Goal: Information Seeking & Learning: Learn about a topic

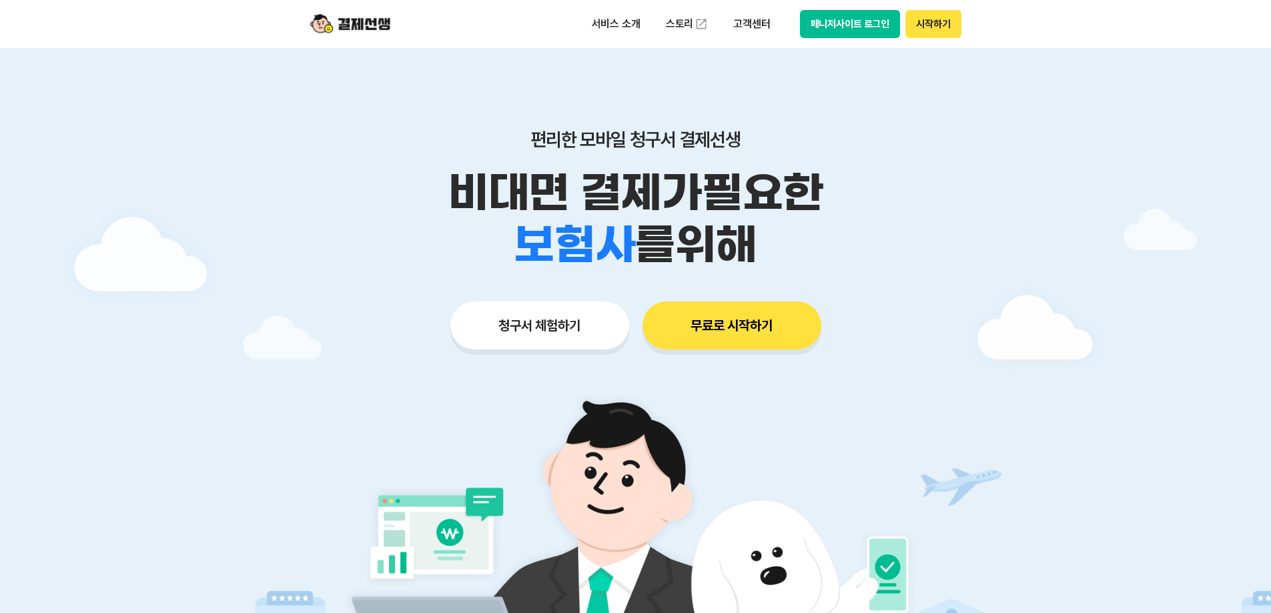
scroll to position [133, 0]
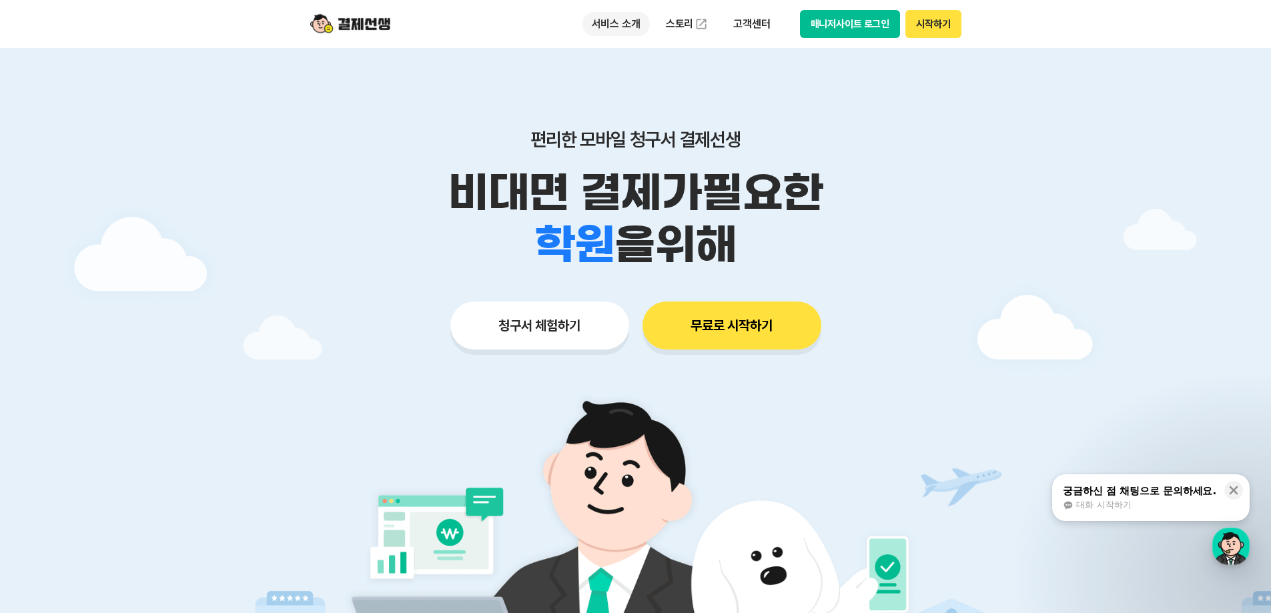
click at [615, 27] on p "서비스 소개" at bounding box center [615, 24] width 67 height 24
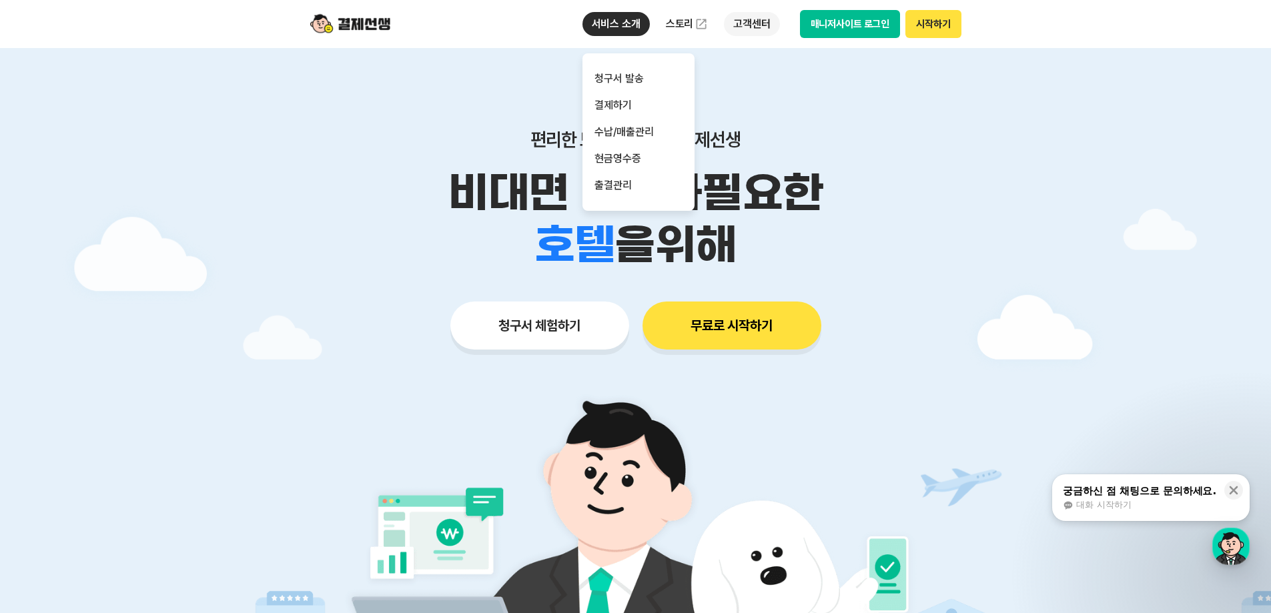
click at [739, 24] on p "고객센터" at bounding box center [751, 24] width 55 height 24
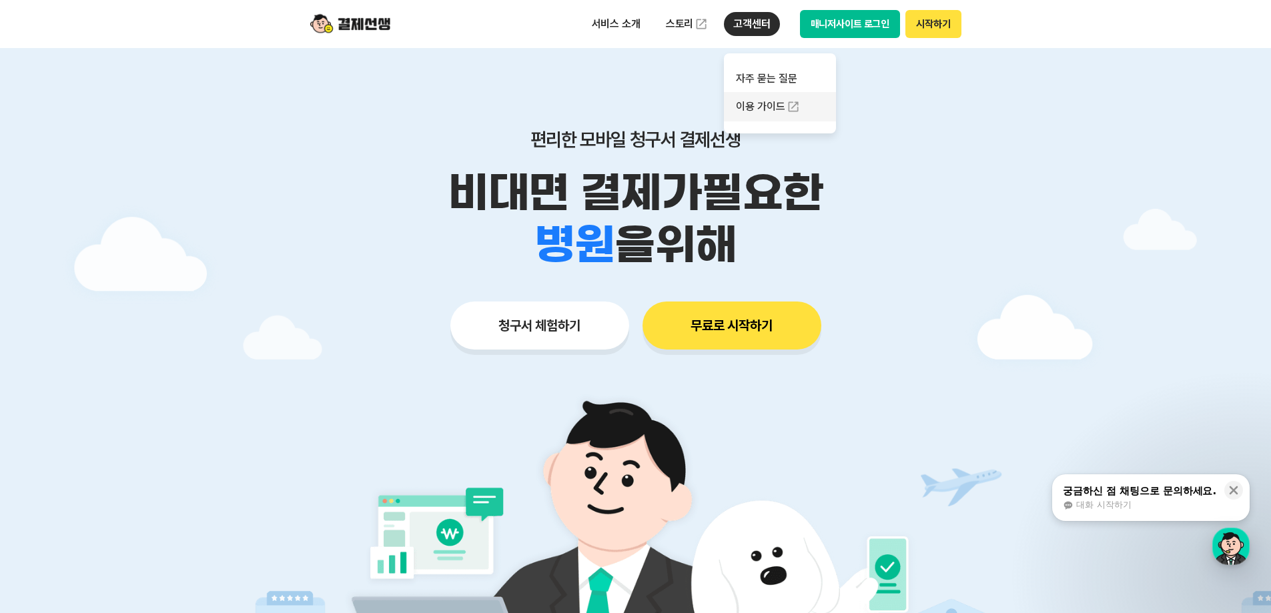
click at [765, 101] on link "이용 가이드" at bounding box center [780, 106] width 112 height 29
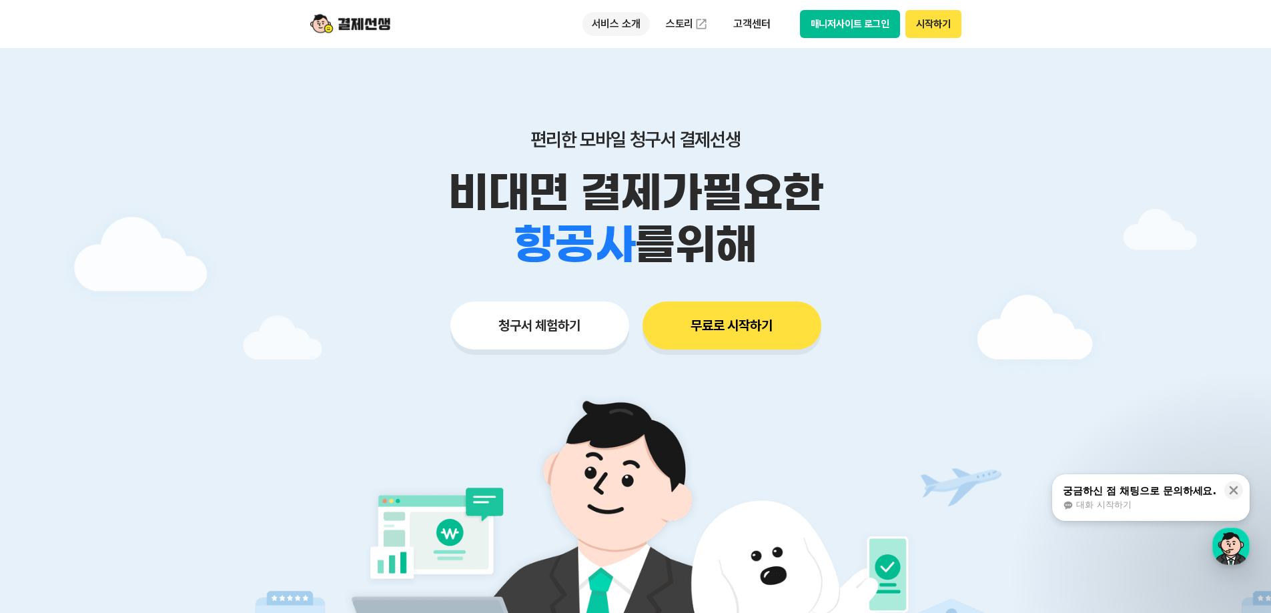
click at [625, 25] on p "서비스 소개" at bounding box center [615, 24] width 67 height 24
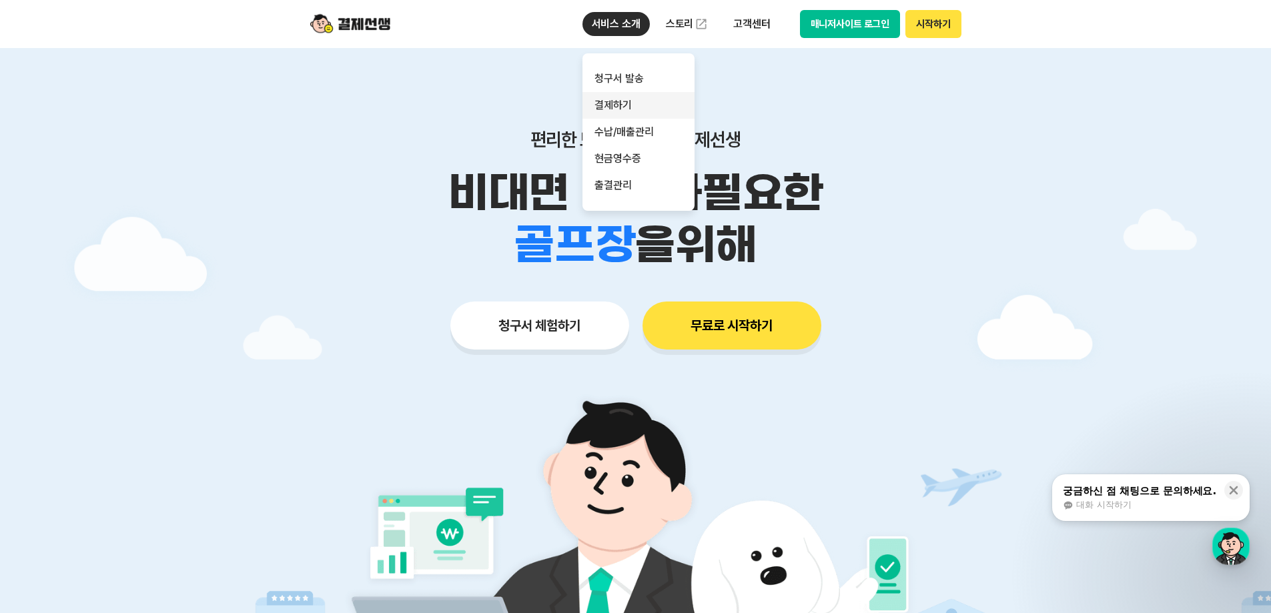
click at [629, 105] on link "결제하기" at bounding box center [638, 105] width 112 height 27
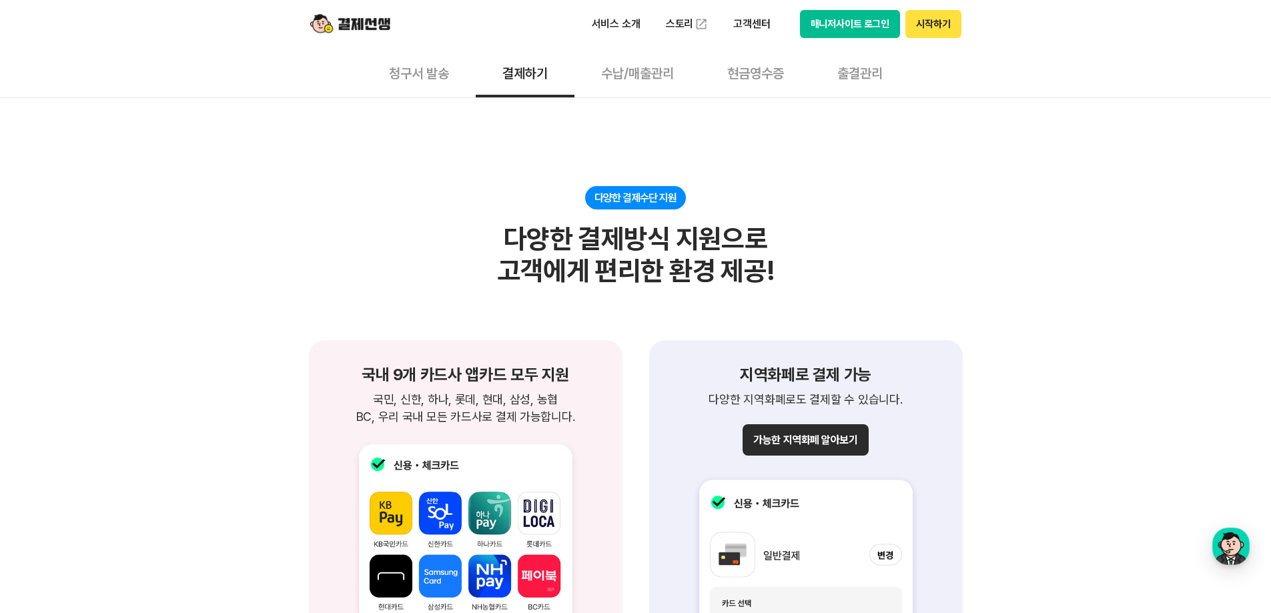
scroll to position [1268, 0]
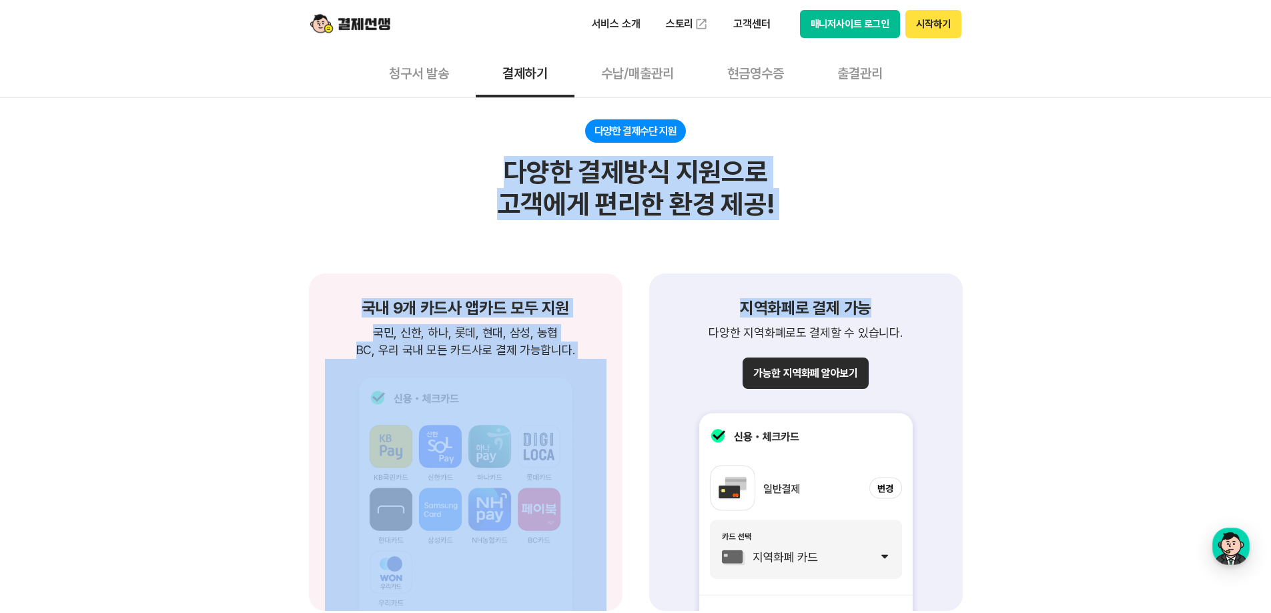
drag, startPoint x: 498, startPoint y: 179, endPoint x: 907, endPoint y: 229, distance: 412.7
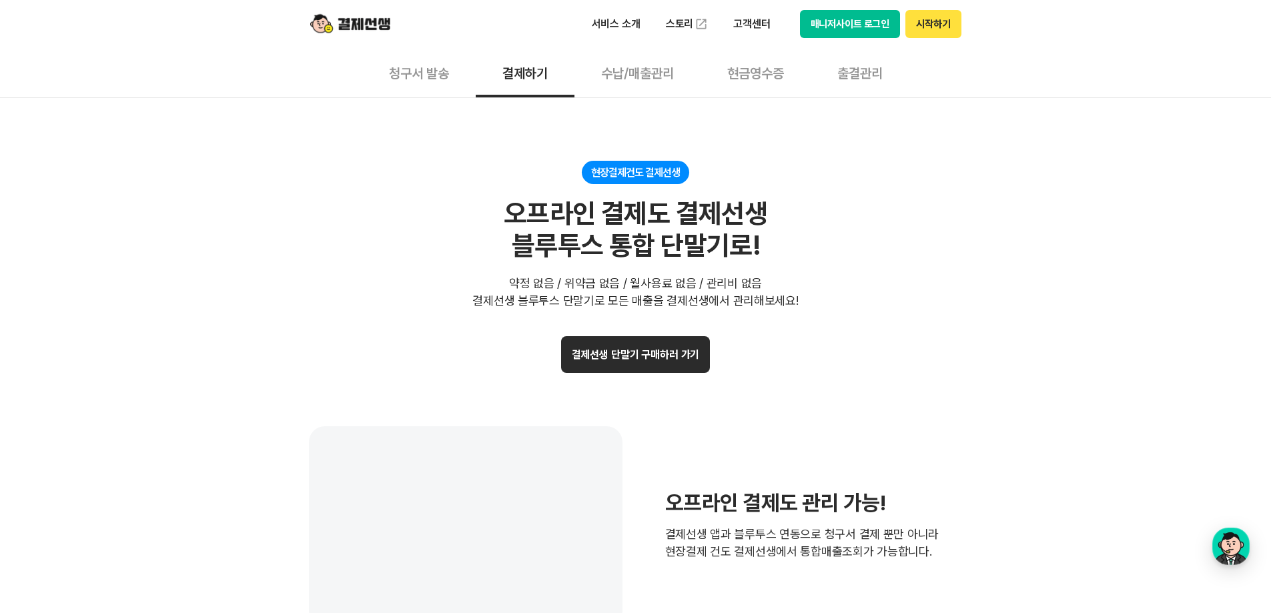
scroll to position [2602, 0]
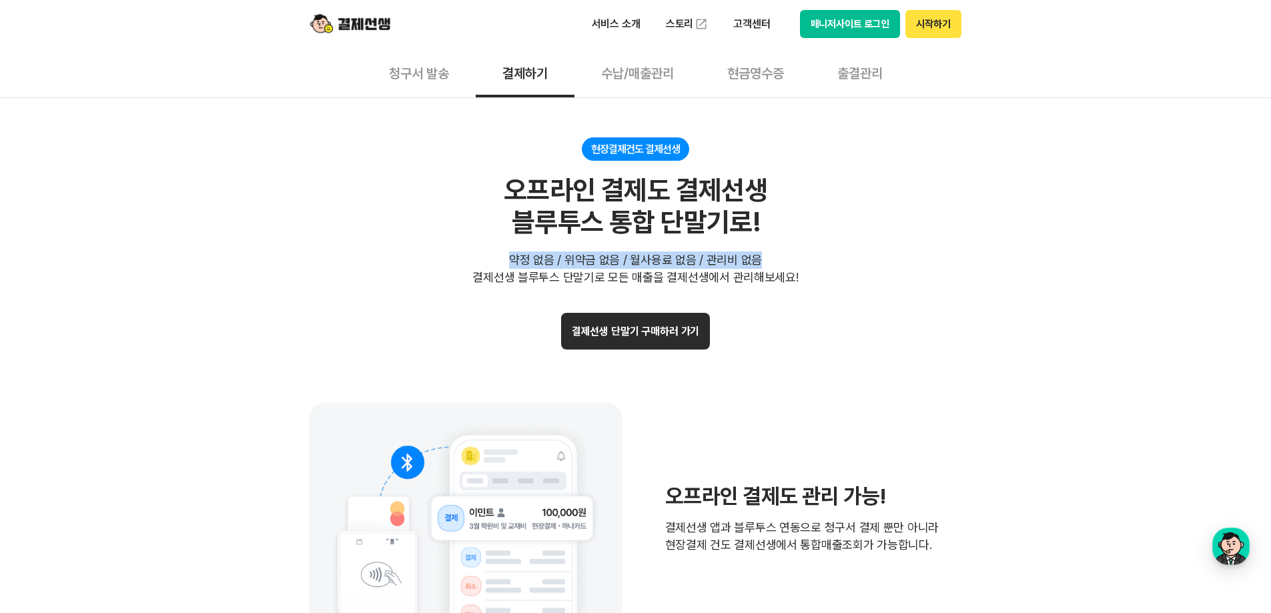
drag, startPoint x: 277, startPoint y: 142, endPoint x: 1048, endPoint y: 251, distance: 778.9
click at [941, 246] on div "현장결제건도 결제선생 오프라인 결제도 결제선생 블루투스 통합 단말기로! 약정 없음 / 위약금 없음 / 월사용료 없음 / 관리비 없음 결제선생 …" at bounding box center [636, 211] width 654 height 149
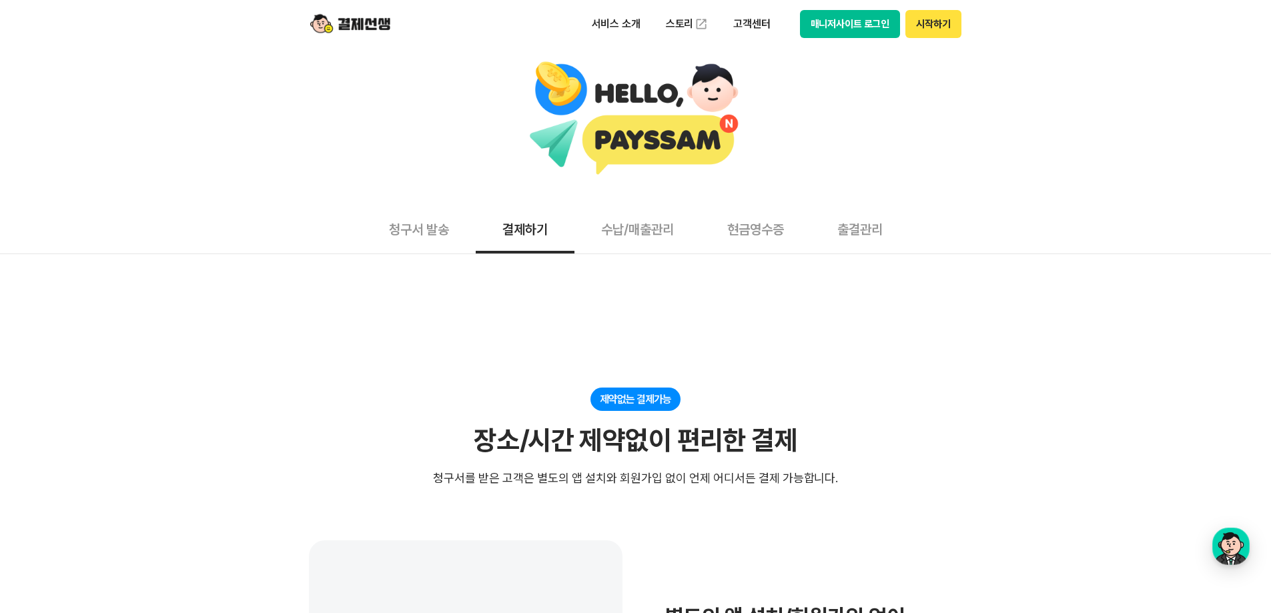
scroll to position [0, 0]
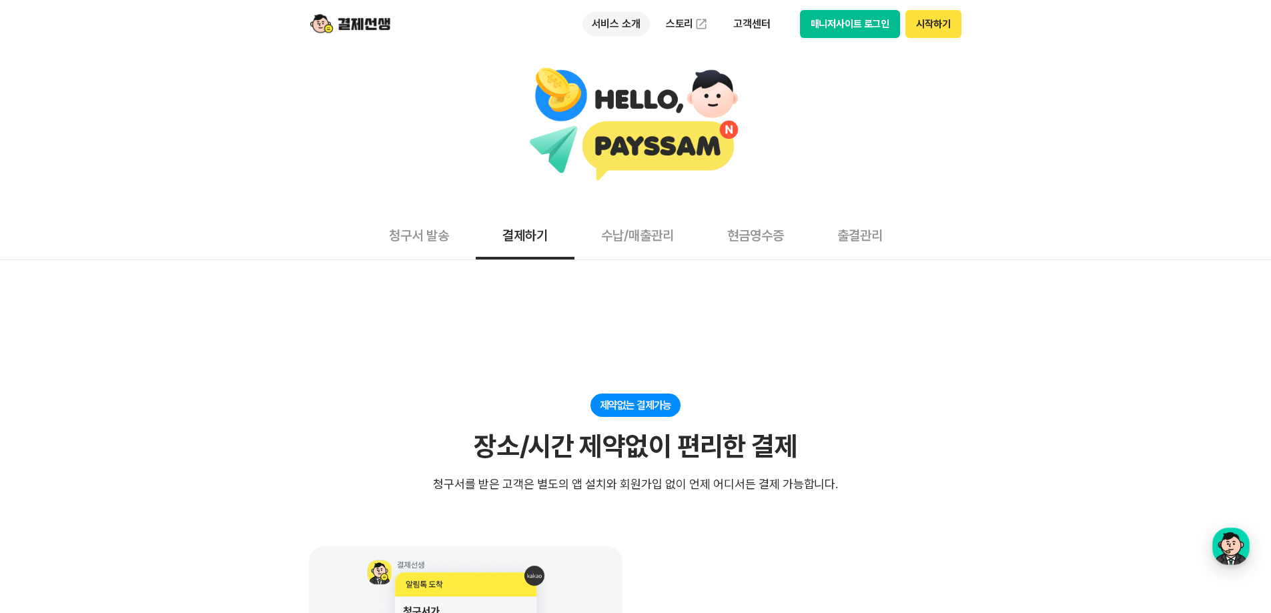
click at [613, 19] on p "서비스 소개" at bounding box center [615, 24] width 67 height 24
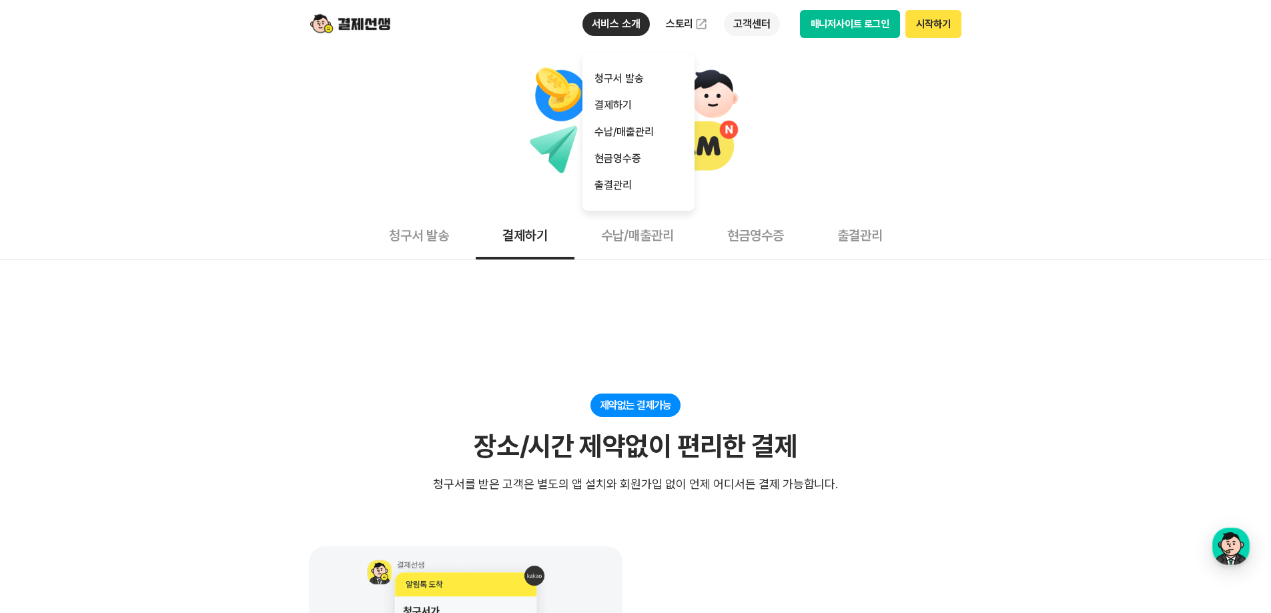
click at [759, 24] on p "고객센터" at bounding box center [751, 24] width 55 height 24
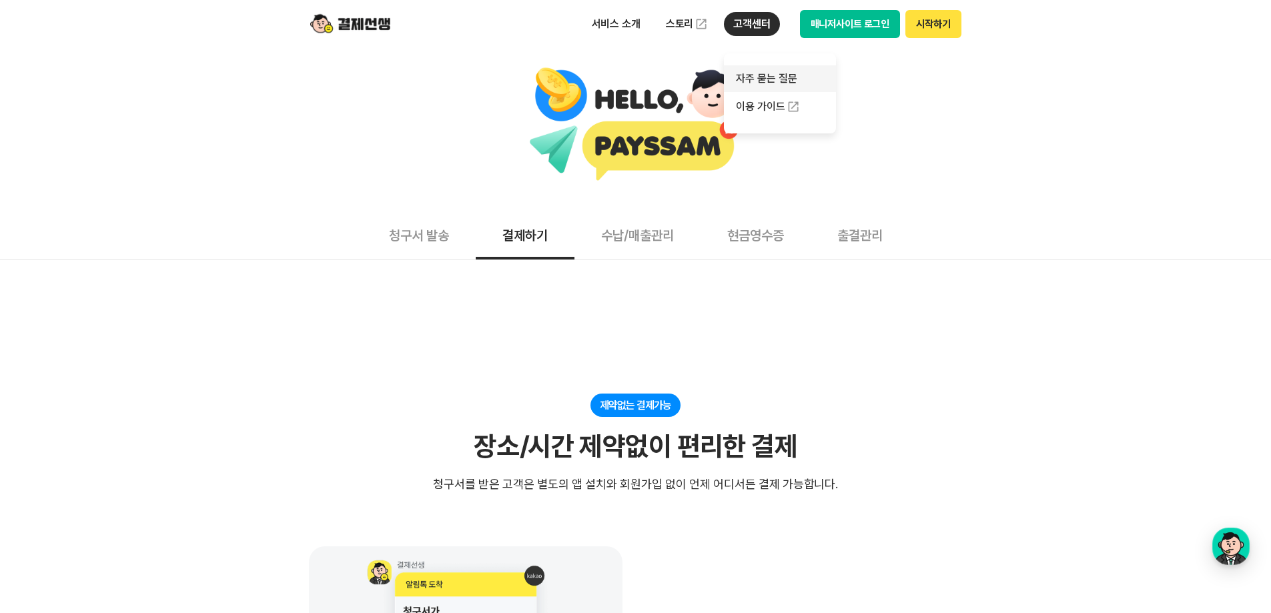
click at [763, 73] on link "자주 묻는 질문" at bounding box center [780, 78] width 112 height 27
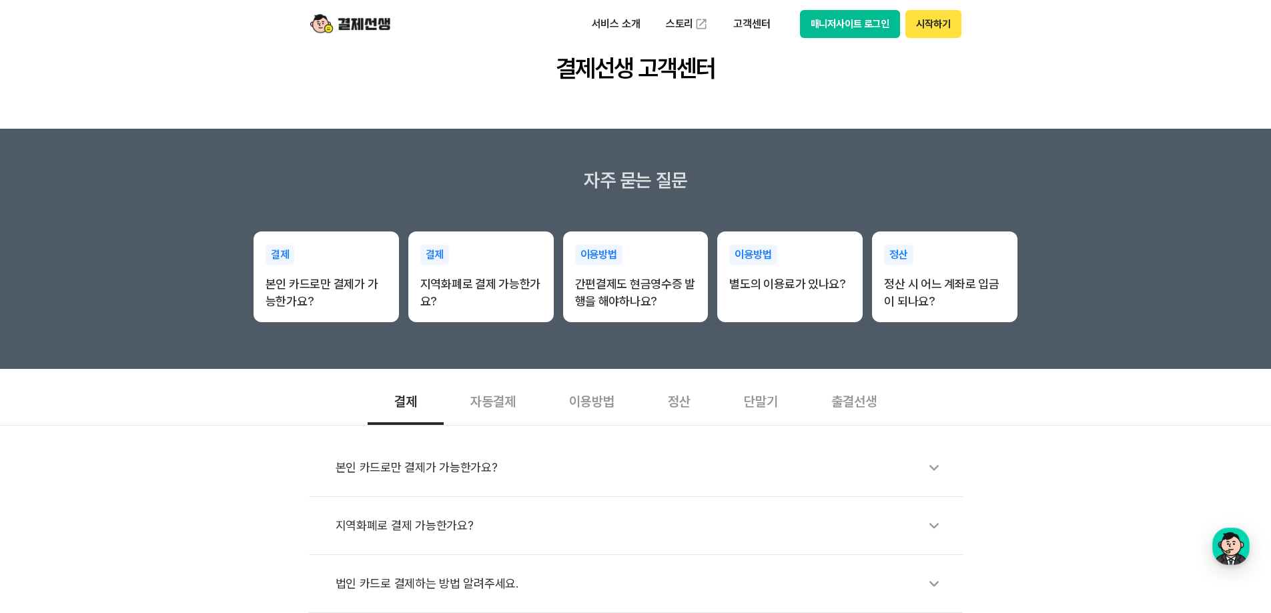
scroll to position [133, 0]
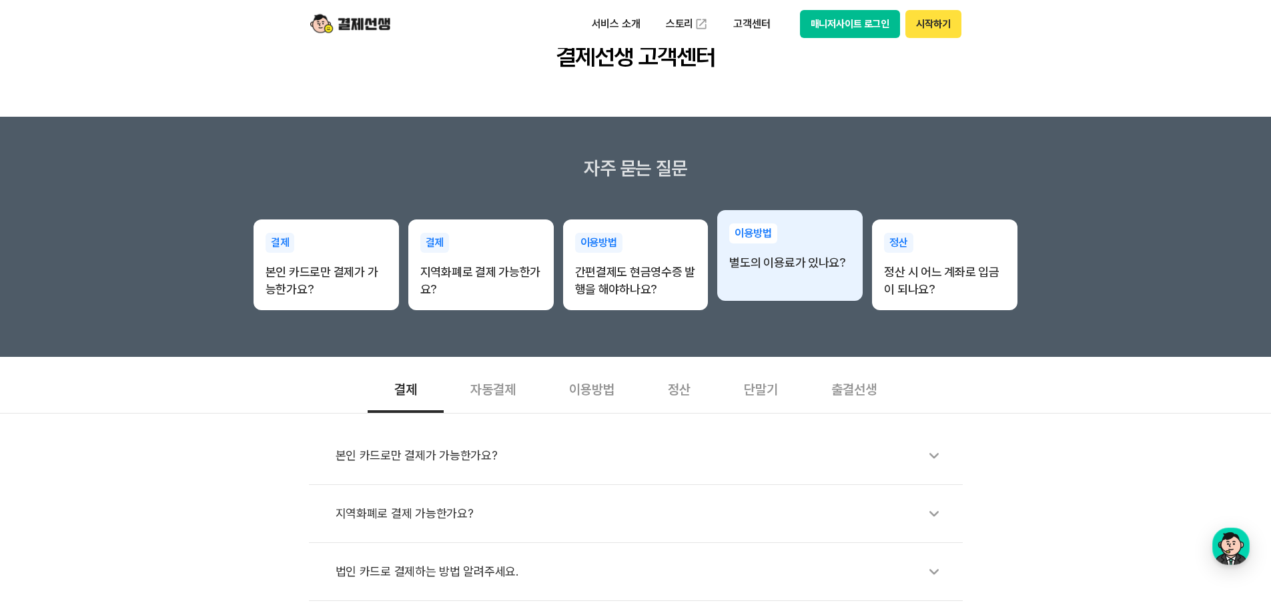
click at [781, 259] on p "별도의 이용료가 있나요?" at bounding box center [789, 262] width 121 height 17
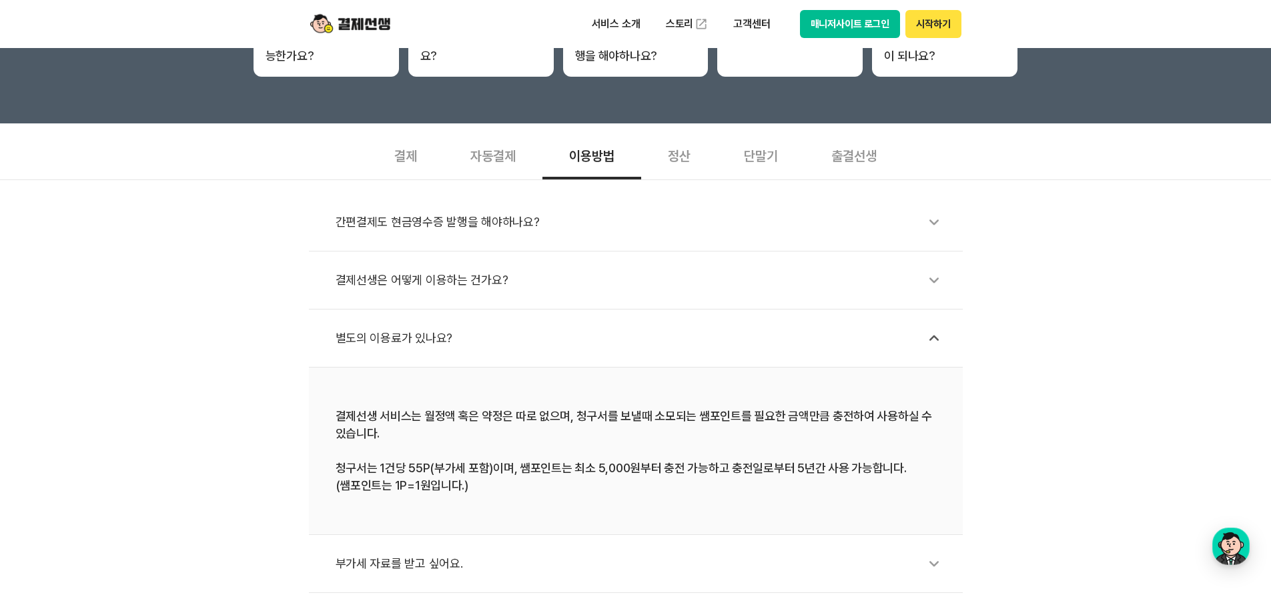
scroll to position [400, 0]
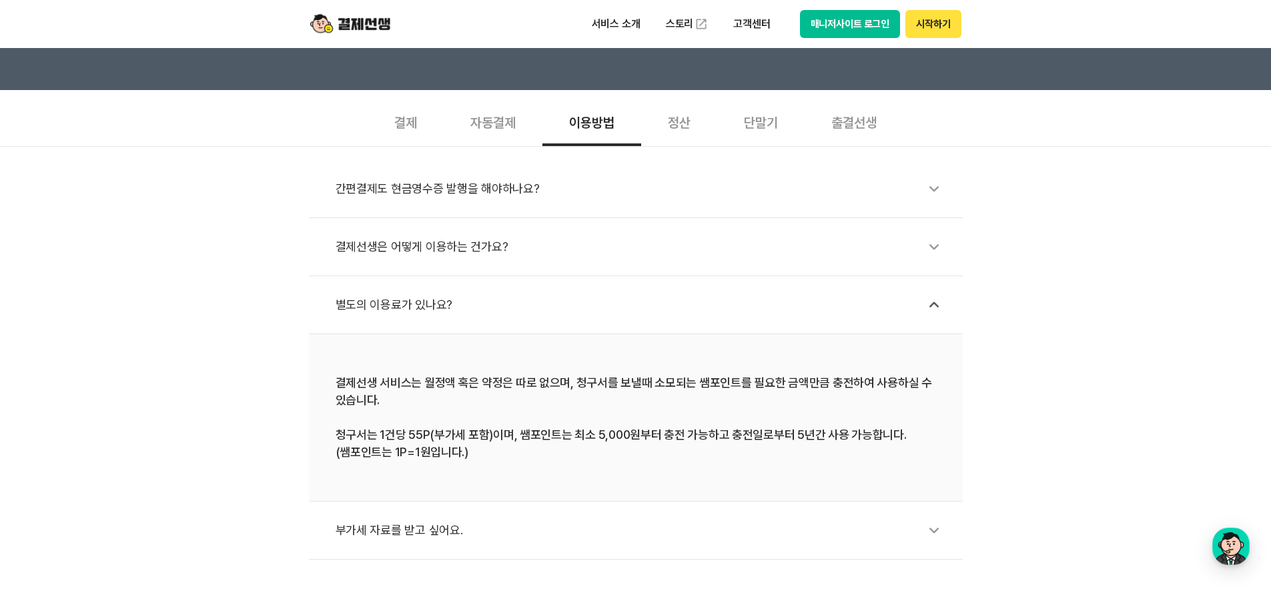
click at [586, 193] on div "간편결제도 현금영수증 발행을 해야하나요?" at bounding box center [643, 188] width 614 height 31
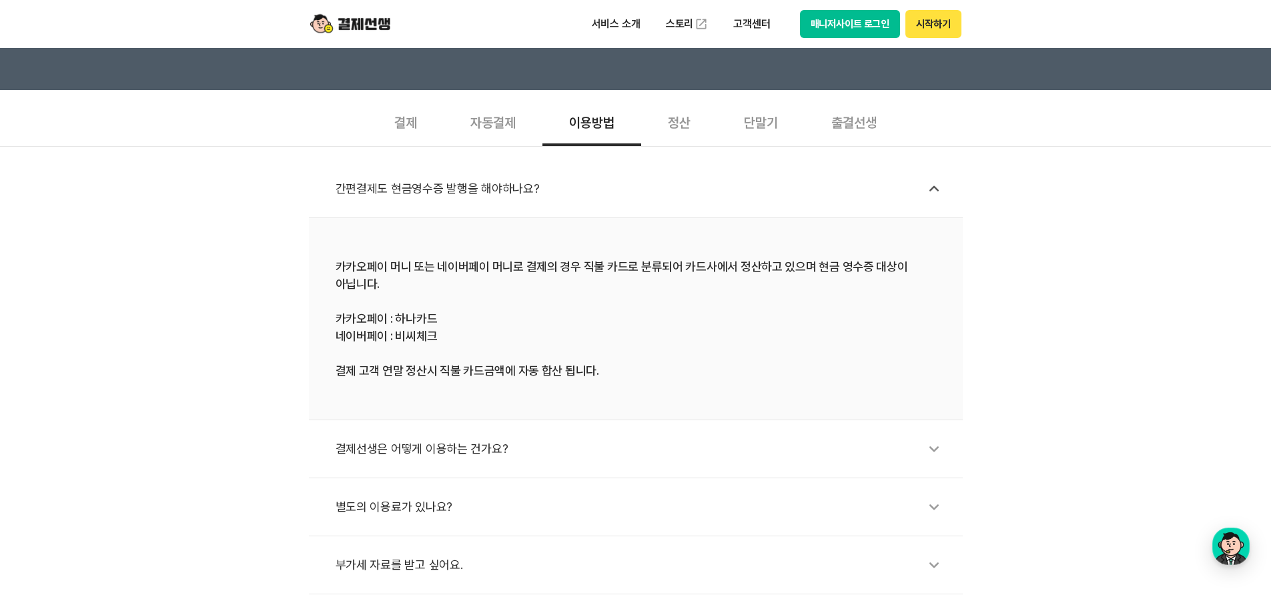
click at [602, 189] on div "간편결제도 현금영수증 발행을 해야하나요?" at bounding box center [643, 188] width 614 height 31
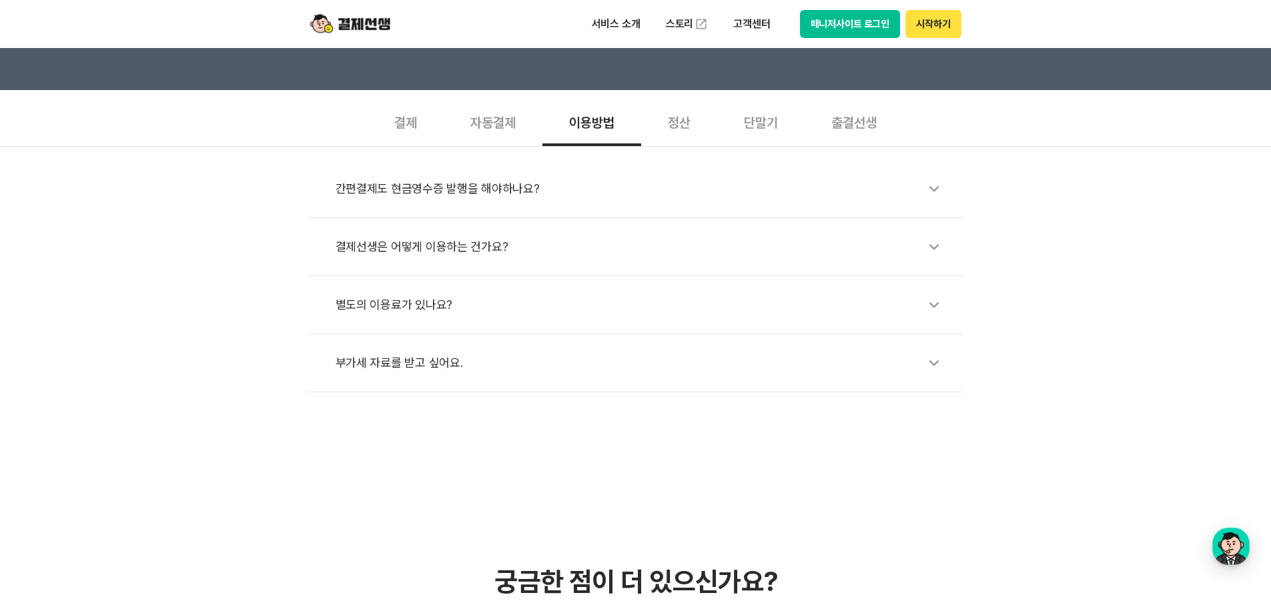
click at [557, 262] on li "결제선생은 어떻게 이용하는 건가요?" at bounding box center [636, 247] width 654 height 58
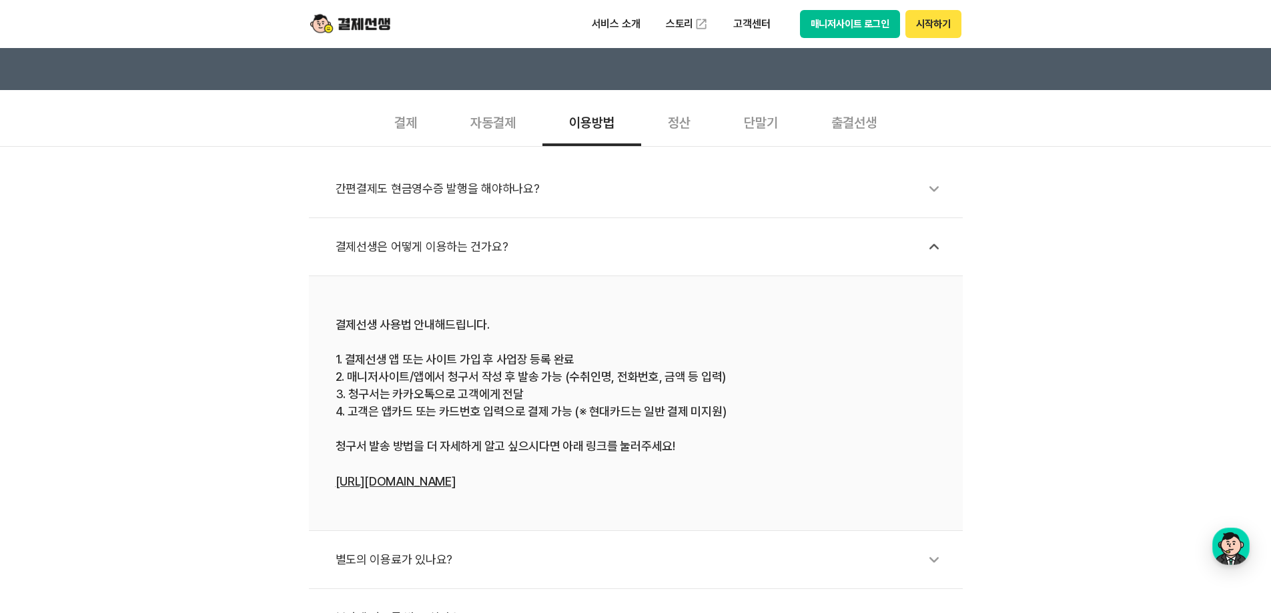
click at [570, 249] on div "결제선생은 어떻게 이용하는 건가요?" at bounding box center [643, 247] width 614 height 31
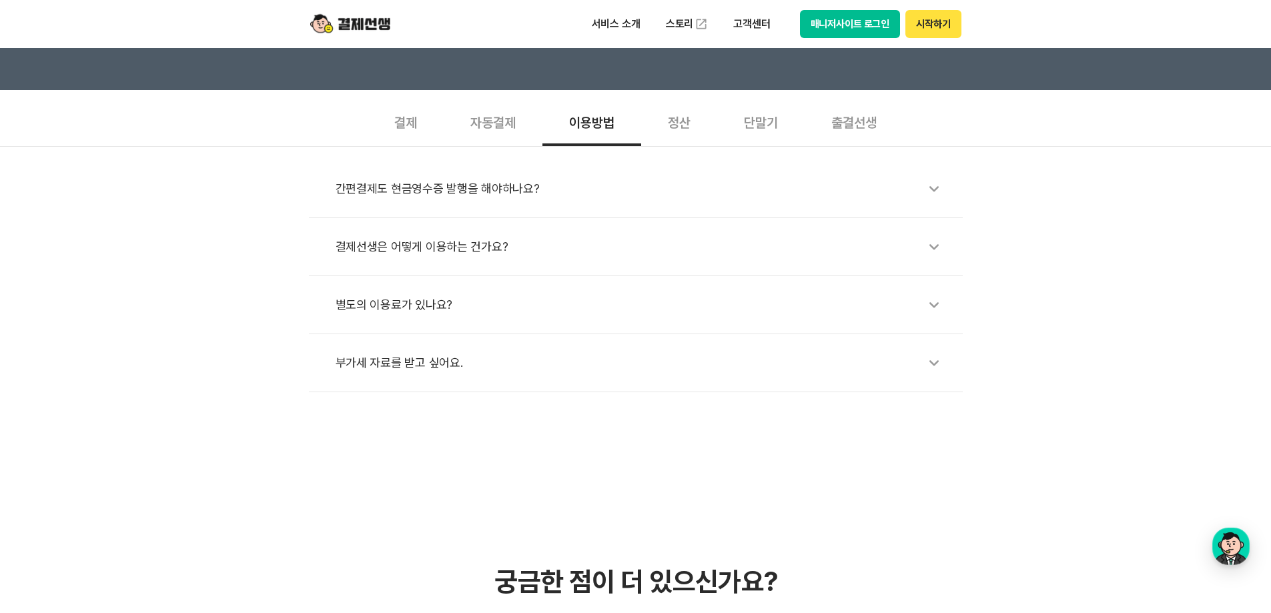
click at [562, 297] on div "별도의 이용료가 있나요?" at bounding box center [643, 305] width 614 height 31
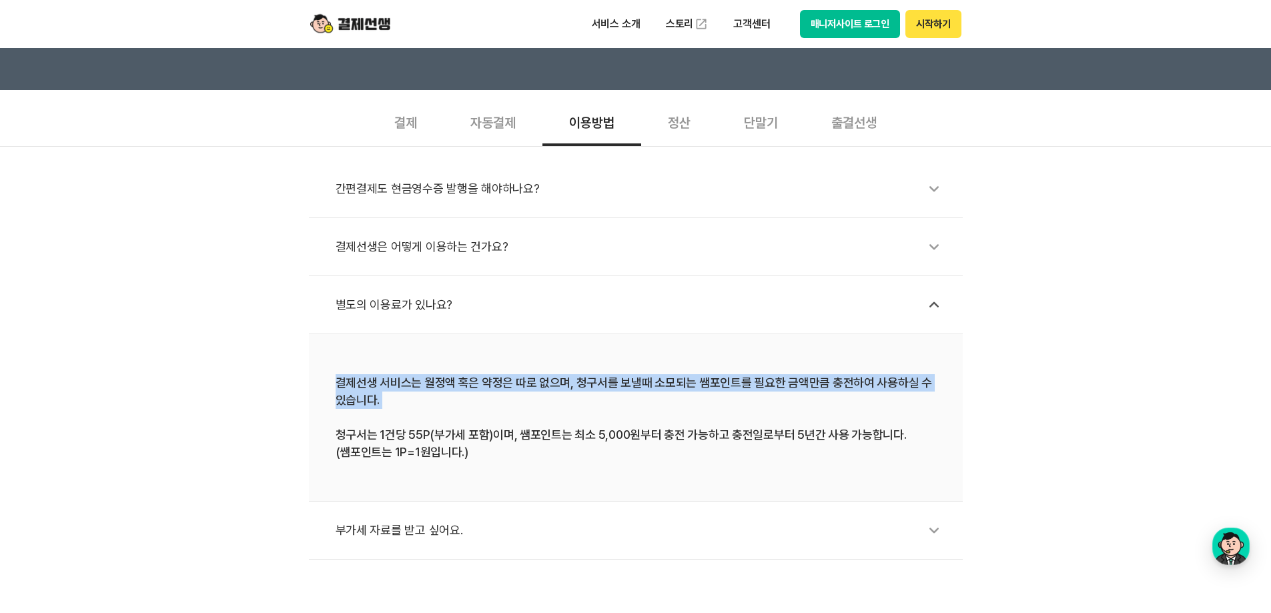
drag, startPoint x: 332, startPoint y: 382, endPoint x: 590, endPoint y: 410, distance: 259.7
click at [590, 410] on li "결제선생 서비스는 월정액 혹은 약정은 따로 없으며, 청구서를 보낼때 소모되는 쌤포인트를 필요한 금액만큼 충전하여 사용하실 수 있습니다. 청구서…" at bounding box center [636, 417] width 654 height 167
click at [590, 410] on div "결제선생 서비스는 월정액 혹은 약정은 따로 없으며, 청구서를 보낼때 소모되는 쌤포인트를 필요한 금액만큼 충전하여 사용하실 수 있습니다. 청구서…" at bounding box center [636, 417] width 600 height 87
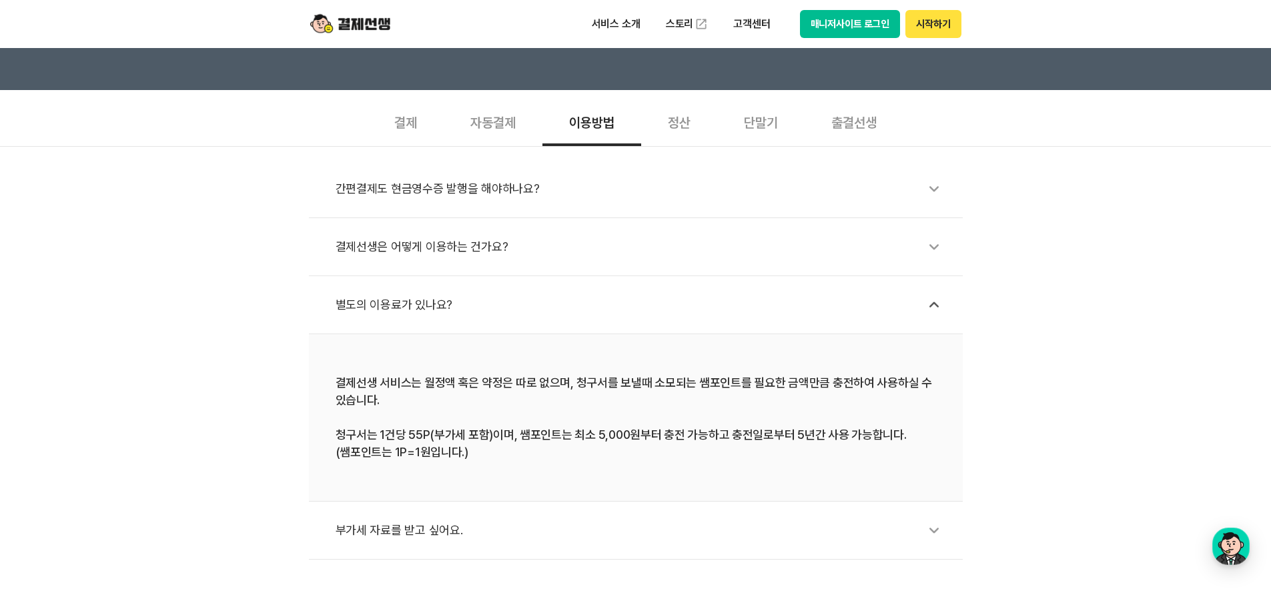
click at [553, 300] on div "별도의 이용료가 있나요?" at bounding box center [643, 305] width 614 height 31
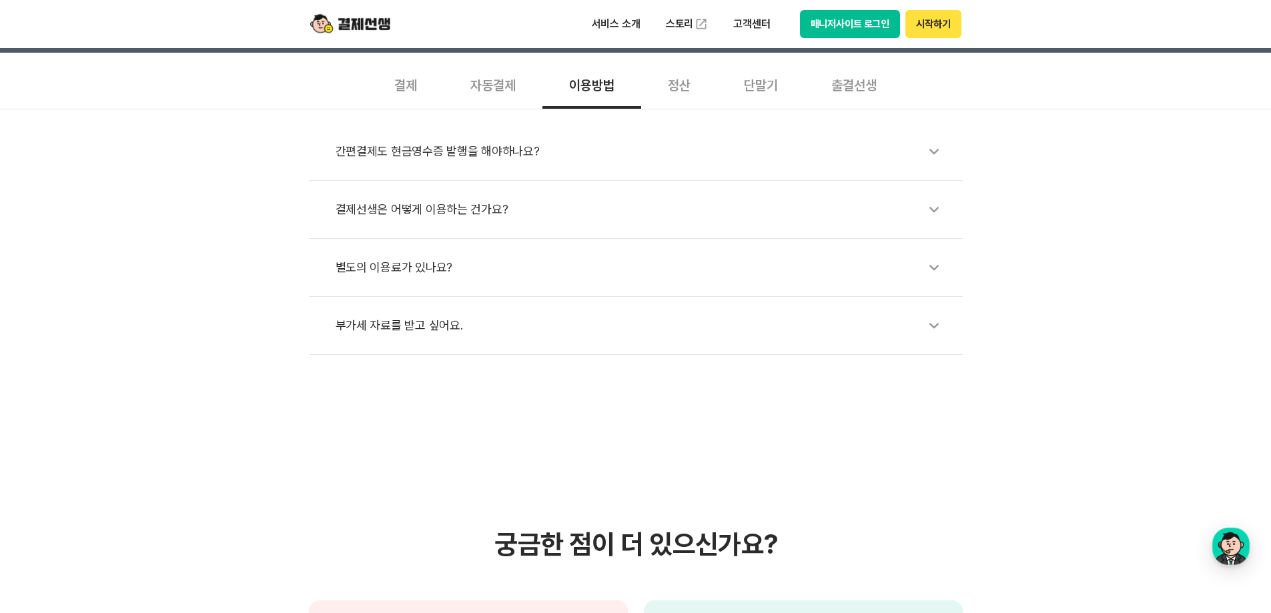
scroll to position [467, 0]
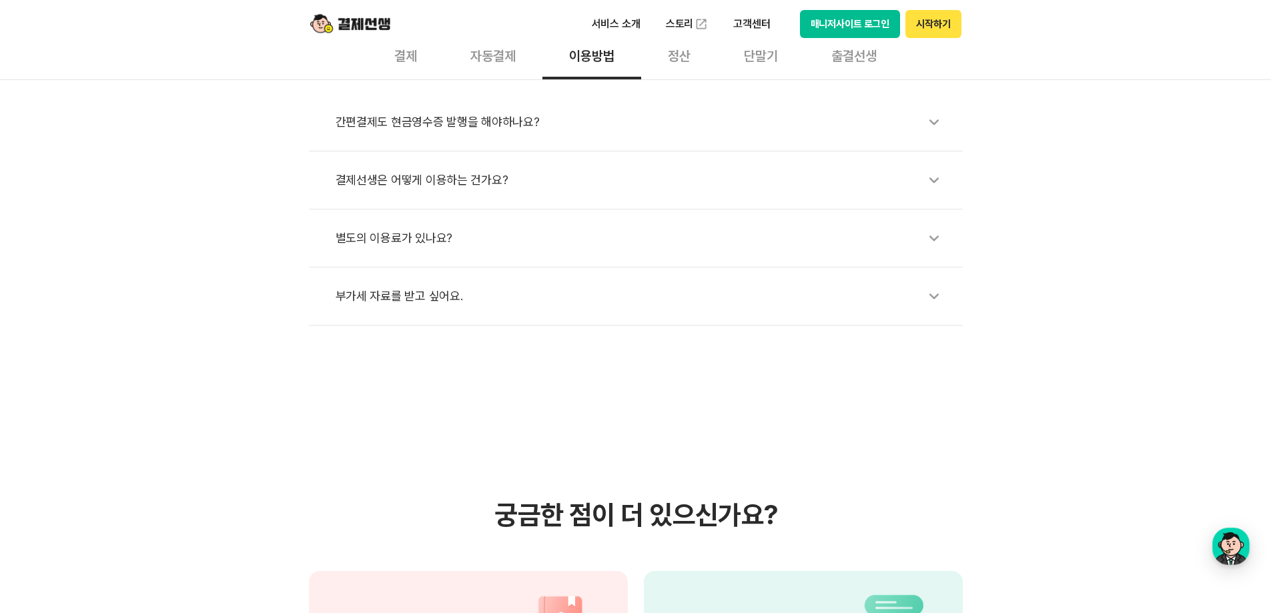
click at [564, 264] on li "별도의 이용료가 있나요?" at bounding box center [636, 239] width 654 height 58
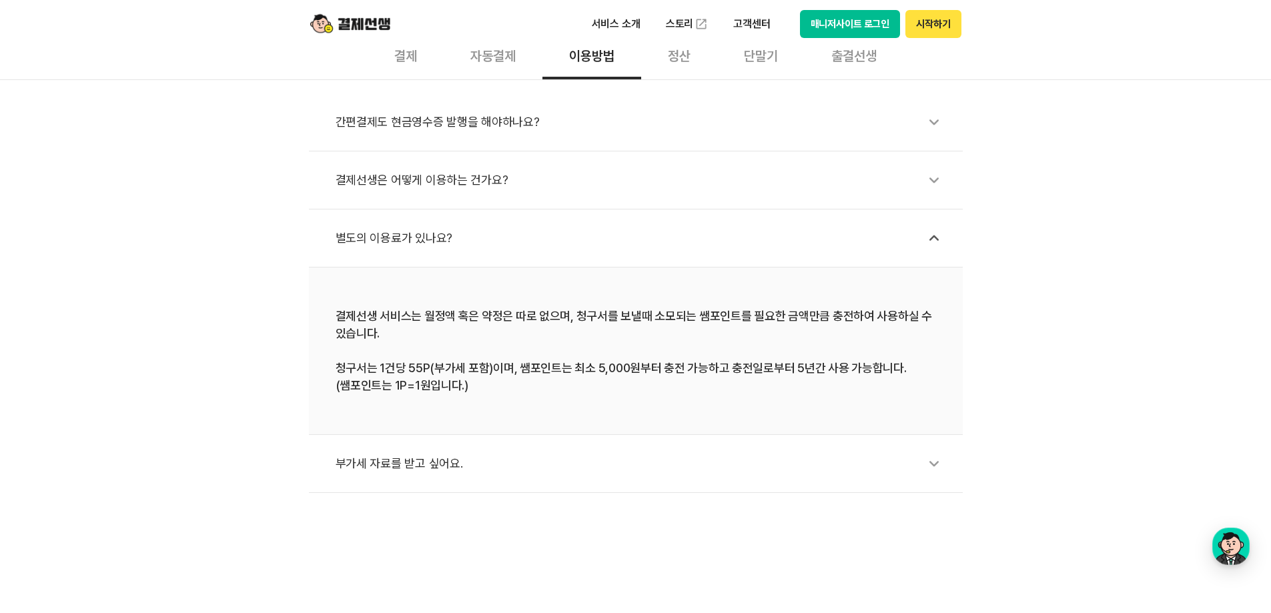
click at [555, 290] on li "결제선생 서비스는 월정액 혹은 약정은 따로 없으며, 청구서를 보낼때 소모되는 쌤포인트를 필요한 금액만큼 충전하여 사용하실 수 있습니다. 청구서…" at bounding box center [636, 351] width 654 height 167
click at [530, 287] on li "결제선생 서비스는 월정액 혹은 약정은 따로 없으며, 청구서를 보낼때 소모되는 쌤포인트를 필요한 금액만큼 충전하여 사용하실 수 있습니다. 청구서…" at bounding box center [636, 351] width 654 height 167
click at [509, 277] on li "결제선생 서비스는 월정액 혹은 약정은 따로 없으며, 청구서를 보낼때 소모되는 쌤포인트를 필요한 금액만큼 충전하여 사용하실 수 있습니다. 청구서…" at bounding box center [636, 351] width 654 height 167
click at [759, 279] on li "결제선생 서비스는 월정액 혹은 약정은 따로 없으며, 청구서를 보낼때 소모되는 쌤포인트를 필요한 금액만큼 충전하여 사용하실 수 있습니다. 청구서…" at bounding box center [636, 351] width 654 height 167
click at [799, 243] on div "별도의 이용료가 있나요?" at bounding box center [643, 238] width 614 height 31
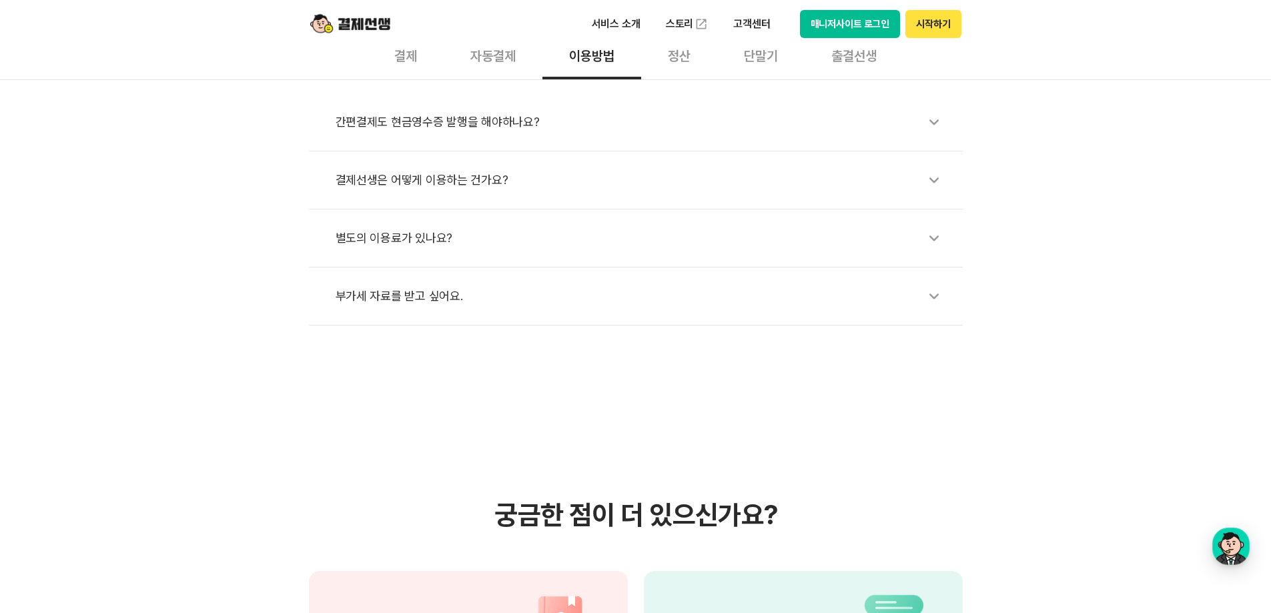
click at [729, 227] on div "별도의 이용료가 있나요?" at bounding box center [643, 238] width 614 height 31
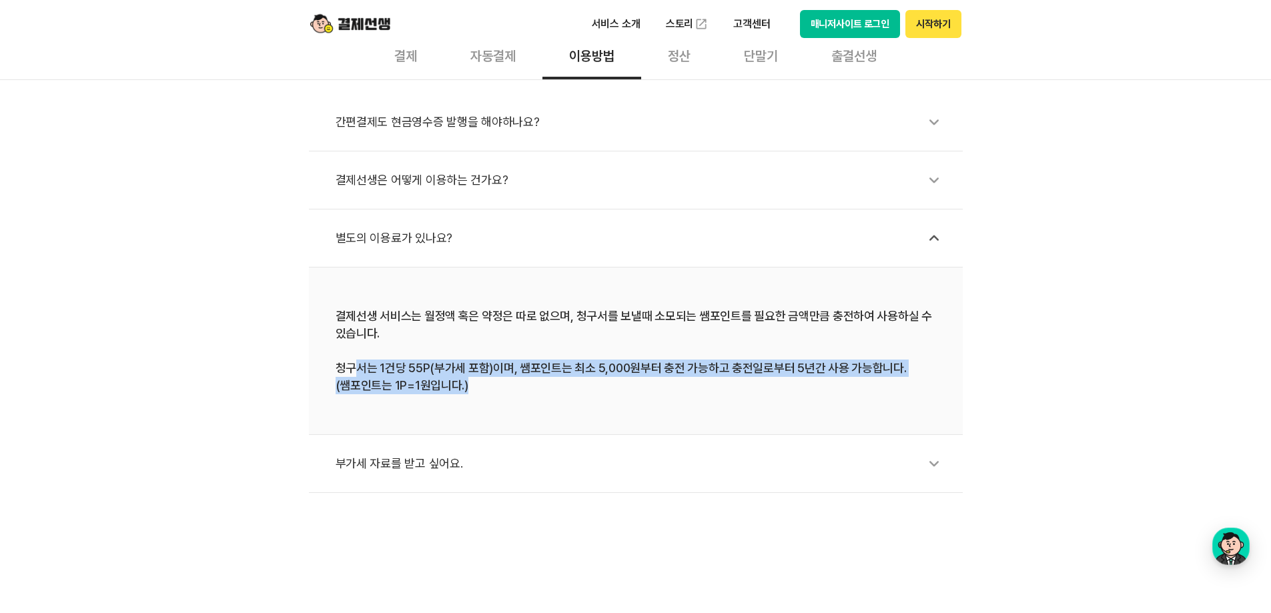
drag, startPoint x: 358, startPoint y: 366, endPoint x: 562, endPoint y: 389, distance: 206.1
click at [562, 389] on div "결제선생 서비스는 월정액 혹은 약정은 따로 없으며, 청구서를 보낼때 소모되는 쌤포인트를 필요한 금액만큼 충전하여 사용하실 수 있습니다. 청구서…" at bounding box center [636, 351] width 600 height 87
click at [568, 385] on div "결제선생 서비스는 월정액 혹은 약정은 따로 없으며, 청구서를 보낼때 소모되는 쌤포인트를 필요한 금액만큼 충전하여 사용하실 수 있습니다. 청구서…" at bounding box center [636, 351] width 600 height 87
drag, startPoint x: 568, startPoint y: 385, endPoint x: 334, endPoint y: 360, distance: 235.5
click at [334, 360] on li "결제선생 서비스는 월정액 혹은 약정은 따로 없으며, 청구서를 보낼때 소모되는 쌤포인트를 필요한 금액만큼 충전하여 사용하실 수 있습니다. 청구서…" at bounding box center [636, 351] width 654 height 167
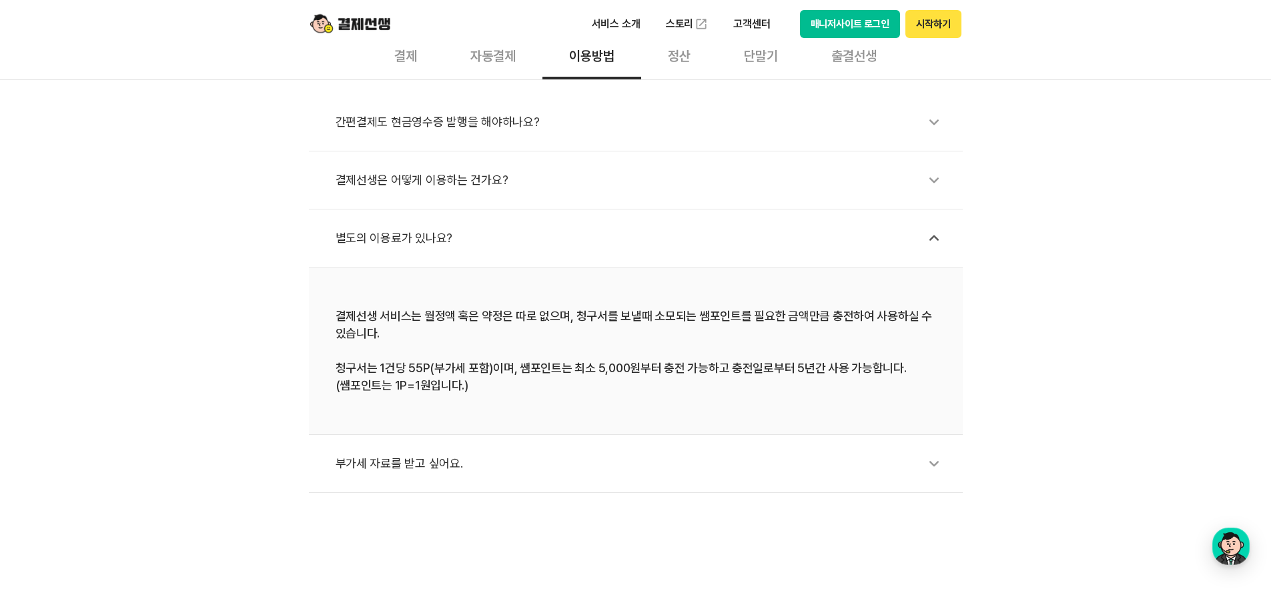
click at [776, 248] on div "별도의 이용료가 있나요?" at bounding box center [643, 238] width 614 height 31
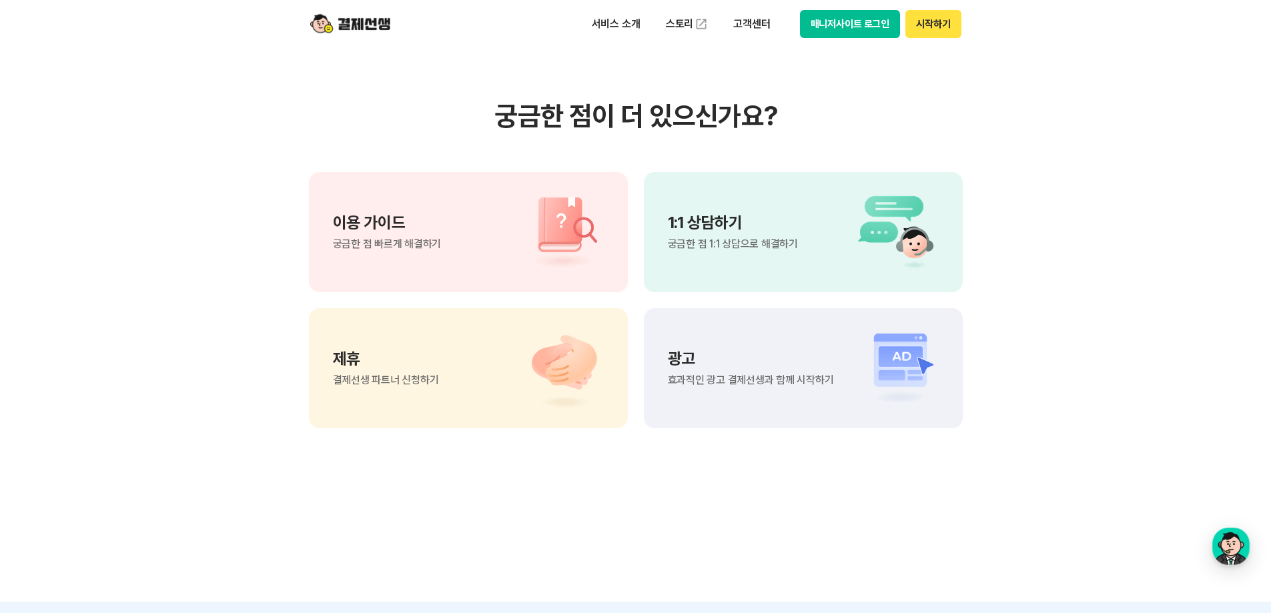
scroll to position [867, 0]
click at [497, 228] on div "이용 가이드 궁금한 점 빠르게 해결하기" at bounding box center [468, 231] width 319 height 120
